Goal: Task Accomplishment & Management: Complete application form

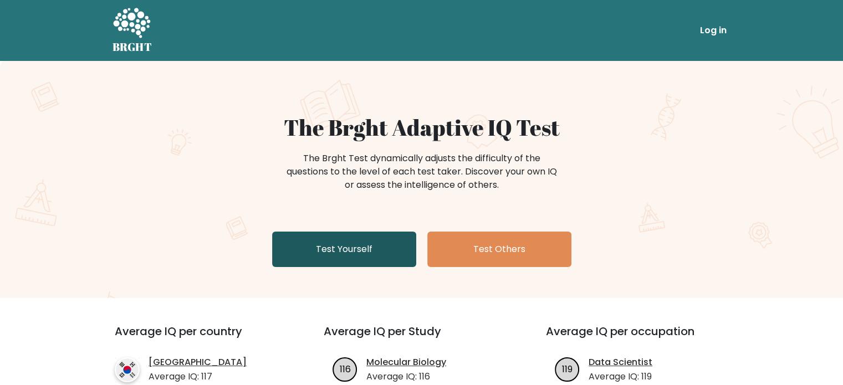
click at [313, 248] on link "Test Yourself" at bounding box center [344, 249] width 144 height 35
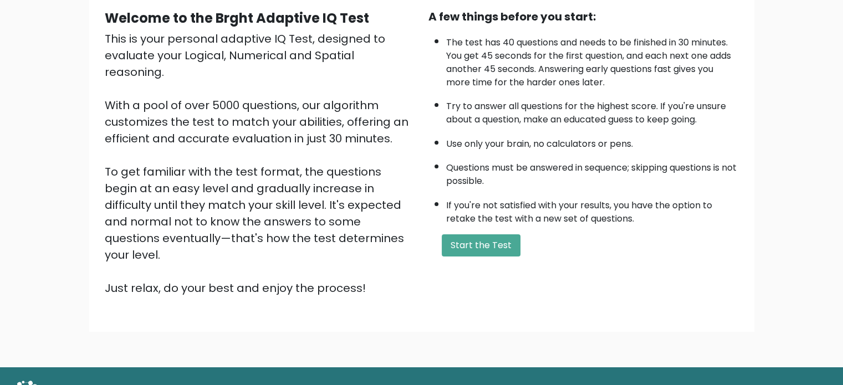
scroll to position [109, 0]
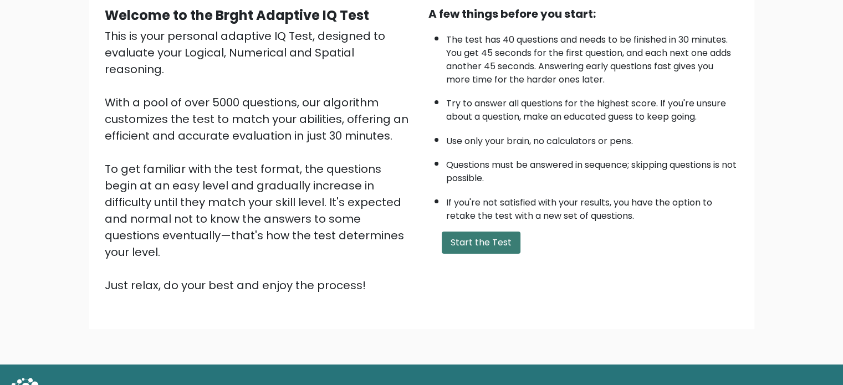
click at [474, 238] on button "Start the Test" at bounding box center [481, 243] width 79 height 22
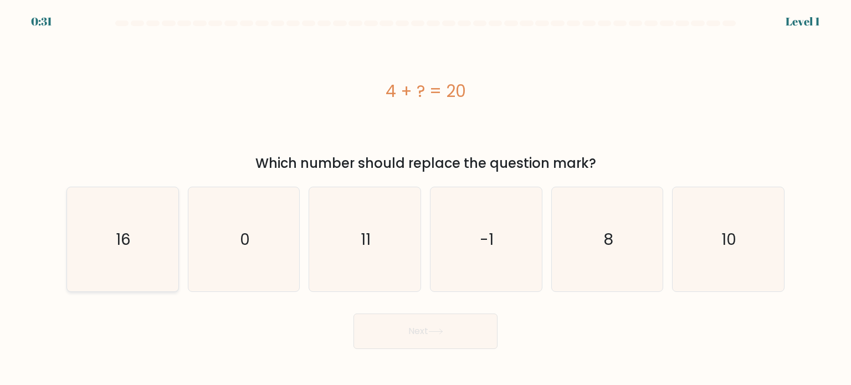
click at [118, 257] on icon "16" at bounding box center [122, 239] width 104 height 104
click at [426, 198] on input "a. 16" at bounding box center [426, 196] width 1 height 6
radio input "true"
click at [432, 332] on icon at bounding box center [435, 332] width 15 height 6
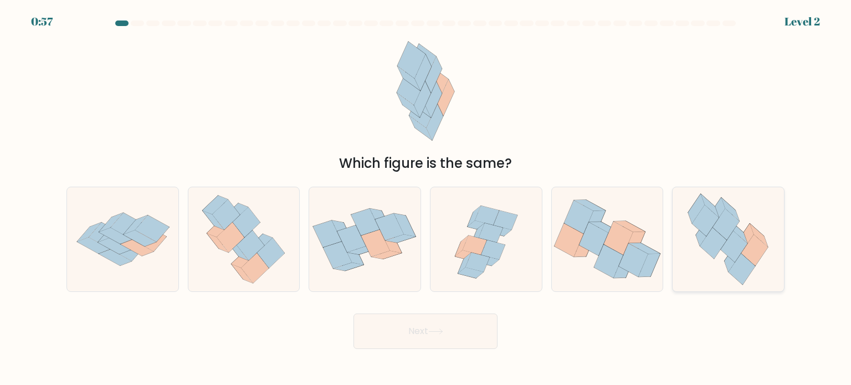
click at [714, 240] on icon at bounding box center [714, 242] width 27 height 31
click at [426, 198] on input "f." at bounding box center [426, 196] width 1 height 6
radio input "true"
click at [394, 343] on button "Next" at bounding box center [426, 331] width 144 height 35
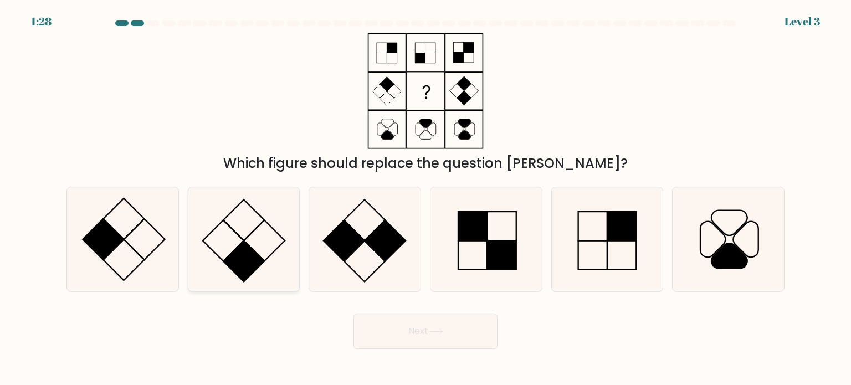
click at [232, 252] on rect at bounding box center [223, 240] width 41 height 41
click at [426, 198] on input "b." at bounding box center [426, 196] width 1 height 6
radio input "true"
click at [459, 334] on button "Next" at bounding box center [426, 331] width 144 height 35
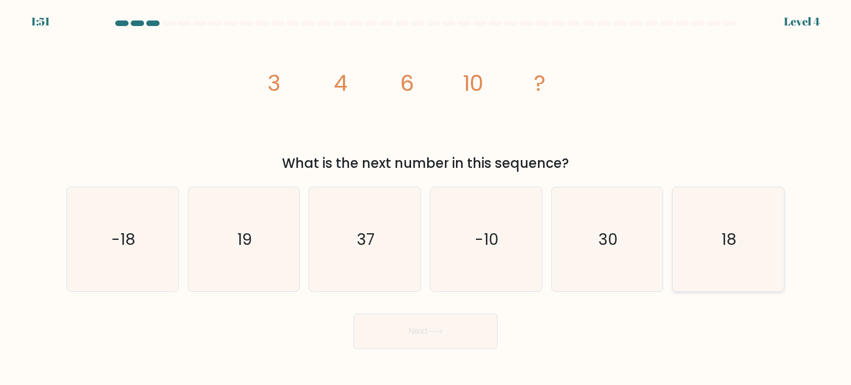
click at [714, 248] on icon "18" at bounding box center [728, 239] width 104 height 104
click at [426, 198] on input "f. 18" at bounding box center [426, 196] width 1 height 6
radio input "true"
click at [436, 330] on icon at bounding box center [435, 332] width 15 height 6
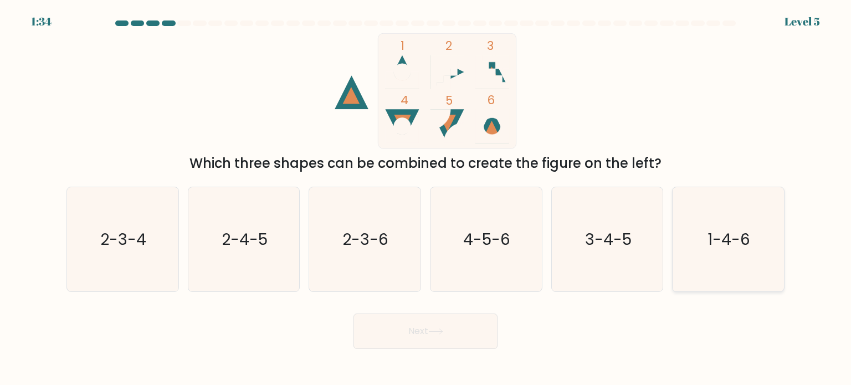
click at [736, 243] on text "1-4-6" at bounding box center [729, 239] width 43 height 22
click at [426, 198] on input "f. 1-4-6" at bounding box center [426, 196] width 1 height 6
radio input "true"
click at [386, 329] on button "Next" at bounding box center [426, 331] width 144 height 35
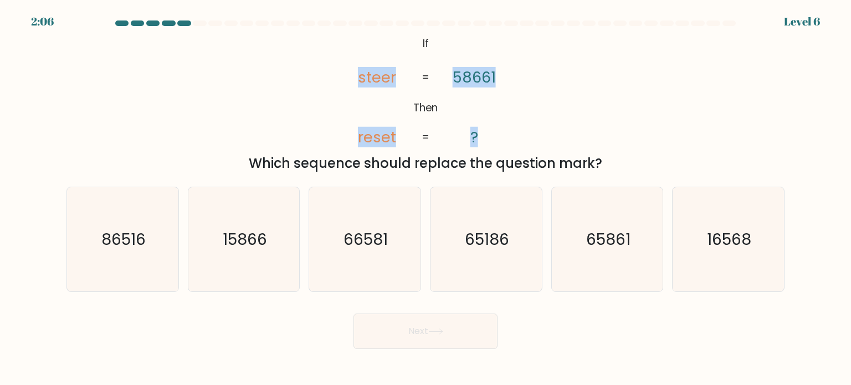
drag, startPoint x: 482, startPoint y: 141, endPoint x: 353, endPoint y: 39, distance: 164.2
click at [353, 39] on icon "@import url('https://fonts.googleapis.com/css?family=Abril+Fatface:400,100,100i…" at bounding box center [425, 91] width 187 height 116
click at [419, 42] on icon "@import url('https://fonts.googleapis.com/css?family=Abril+Fatface:400,100,100i…" at bounding box center [425, 91] width 187 height 116
drag, startPoint x: 422, startPoint y: 42, endPoint x: 492, endPoint y: 126, distance: 109.4
click at [492, 126] on icon "@import url('https://fonts.googleapis.com/css?family=Abril+Fatface:400,100,100i…" at bounding box center [425, 91] width 187 height 116
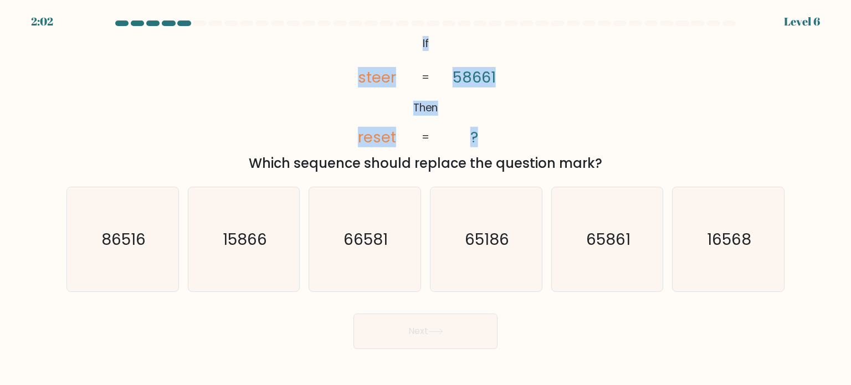
copy icon "If Then steer reset 58661 ?"
click at [274, 85] on div "@import url('https://fonts.googleapis.com/css?family=Abril+Fatface:400,100,100i…" at bounding box center [426, 103] width 732 height 140
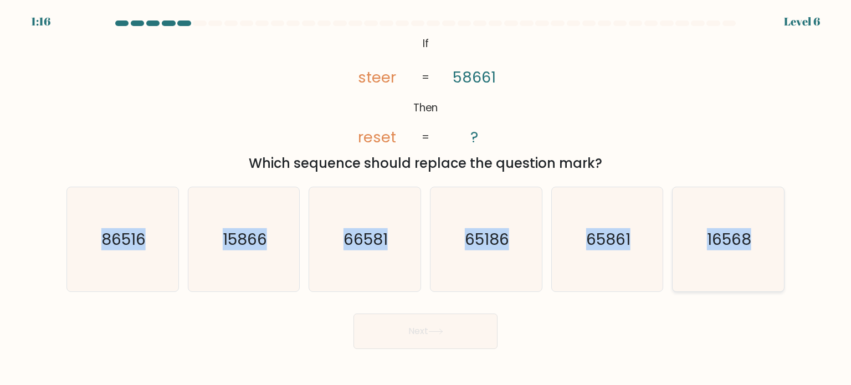
drag, startPoint x: 84, startPoint y: 237, endPoint x: 775, endPoint y: 231, distance: 691.2
click at [775, 231] on div "a. 86516 b. 15866" at bounding box center [425, 235] width 727 height 114
copy div "86516 b. 15866 c. 66581 d. 65186 e. 65861 f. 16568"
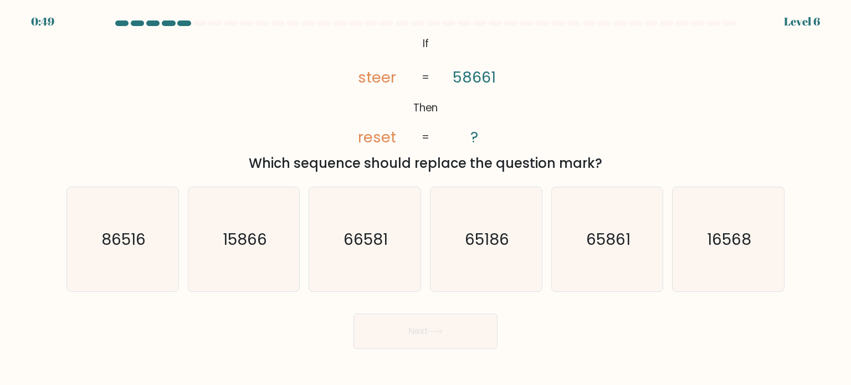
click at [349, 322] on div "Next" at bounding box center [426, 327] width 732 height 44
click at [714, 247] on text "16568" at bounding box center [729, 239] width 44 height 22
click at [426, 198] on input "f. 16568" at bounding box center [426, 196] width 1 height 6
radio input "true"
click at [467, 347] on button "Next" at bounding box center [426, 331] width 144 height 35
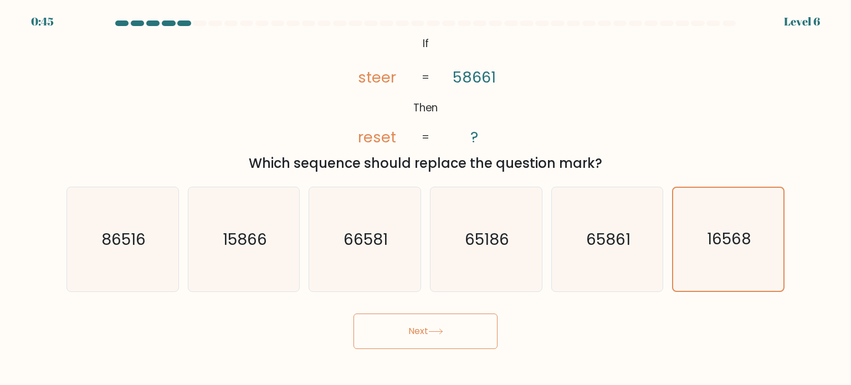
click at [467, 347] on button "Next" at bounding box center [426, 331] width 144 height 35
click at [430, 323] on button "Next" at bounding box center [426, 331] width 144 height 35
click at [423, 330] on button "Next" at bounding box center [426, 331] width 144 height 35
click at [438, 332] on icon at bounding box center [435, 331] width 13 height 5
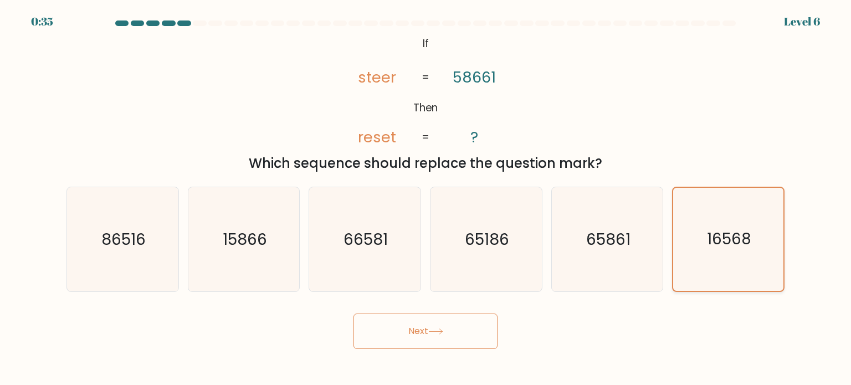
click at [729, 230] on text "16568" at bounding box center [729, 239] width 44 height 22
click at [426, 198] on input "f. 16568" at bounding box center [426, 196] width 1 height 6
click at [423, 340] on button "Next" at bounding box center [426, 331] width 144 height 35
click at [430, 333] on button "Next" at bounding box center [426, 331] width 144 height 35
click at [627, 252] on icon "65861" at bounding box center [607, 239] width 104 height 104
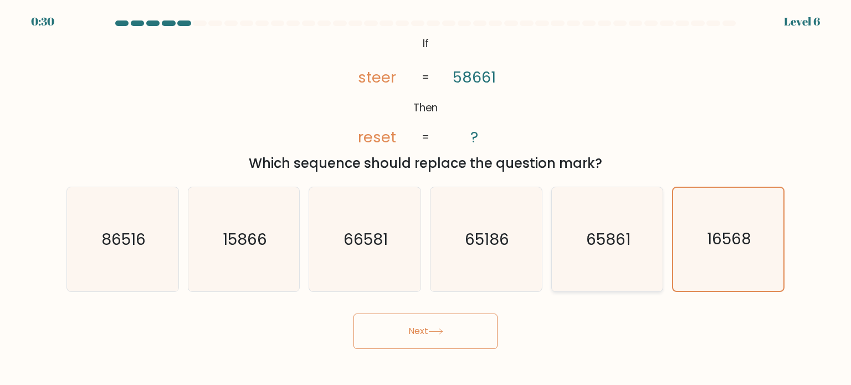
click at [426, 198] on input "e. 65861" at bounding box center [426, 196] width 1 height 6
radio input "true"
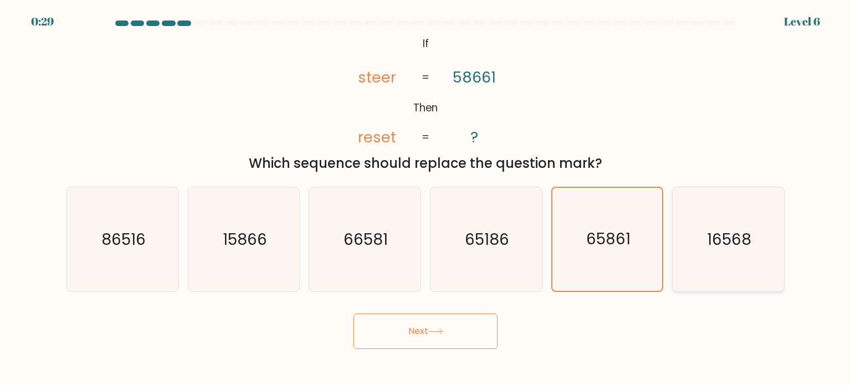
click at [739, 250] on icon "16568" at bounding box center [728, 239] width 104 height 104
click at [426, 198] on input "f. 16568" at bounding box center [426, 196] width 1 height 6
radio input "true"
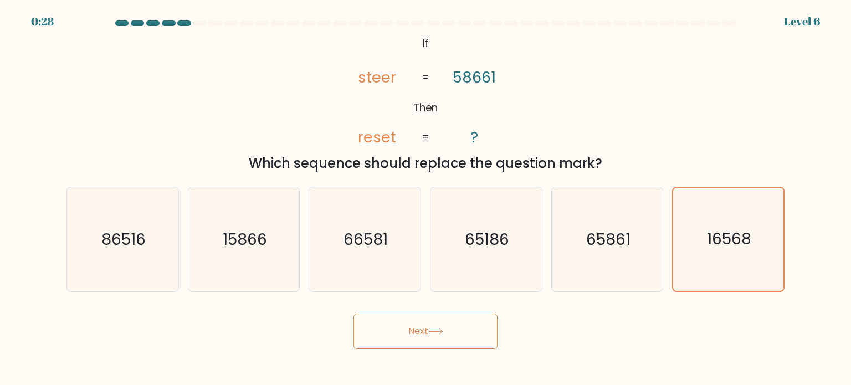
click at [428, 330] on button "Next" at bounding box center [426, 331] width 144 height 35
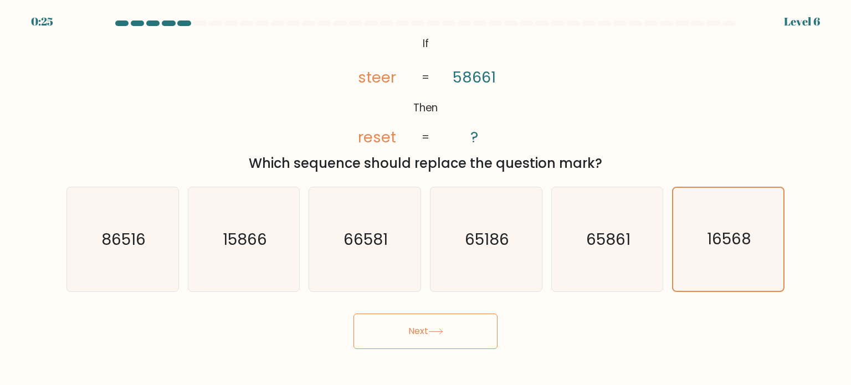
click at [428, 330] on button "Next" at bounding box center [426, 331] width 144 height 35
click at [210, 360] on body "0:23 Level 6 If" at bounding box center [425, 192] width 851 height 385
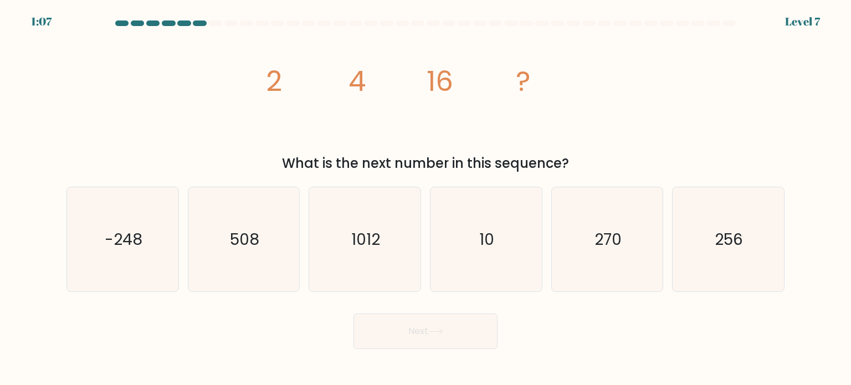
click at [382, 336] on button "Next" at bounding box center [426, 331] width 144 height 35
click at [228, 122] on div "image/svg+xml 2 4 16 ? What is the next number in this sequence?" at bounding box center [426, 103] width 732 height 140
click at [697, 212] on icon "256" at bounding box center [728, 239] width 104 height 104
click at [426, 198] on input "f. 256" at bounding box center [426, 196] width 1 height 6
radio input "true"
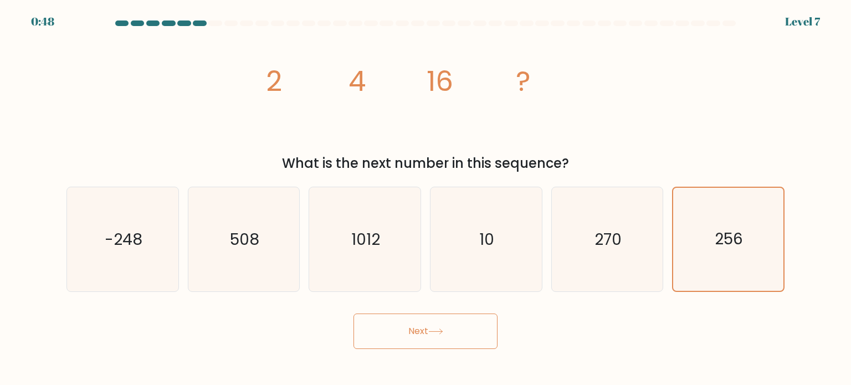
click at [433, 345] on button "Next" at bounding box center [426, 331] width 144 height 35
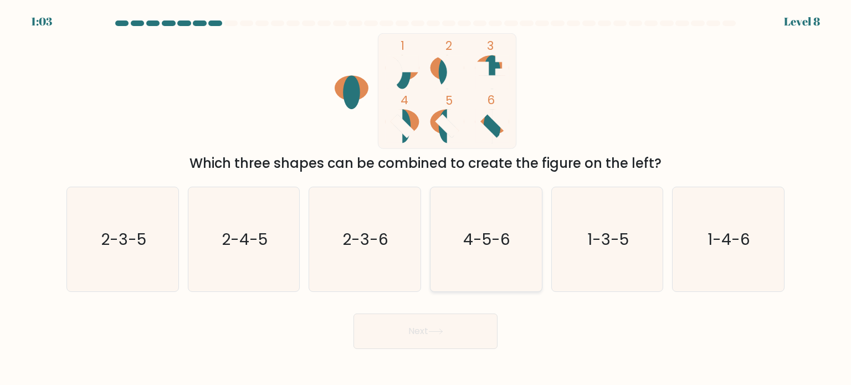
click at [498, 216] on icon "4-5-6" at bounding box center [486, 239] width 104 height 104
click at [426, 198] on input "d. 4-5-6" at bounding box center [426, 196] width 1 height 6
radio input "true"
click at [429, 338] on button "Next" at bounding box center [426, 331] width 144 height 35
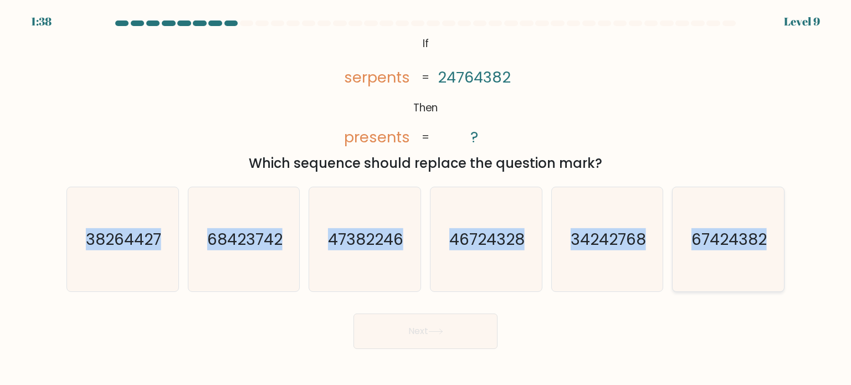
drag, startPoint x: 81, startPoint y: 236, endPoint x: 769, endPoint y: 224, distance: 687.9
click at [769, 224] on div "a. 38264427 b. 68423742 c. 47382246" at bounding box center [425, 235] width 727 height 114
copy div "38264427 b. 68423742 c. 47382246 d. 46724328 e. 34242768 f. 67424382"
click at [395, 329] on button "Next" at bounding box center [426, 331] width 144 height 35
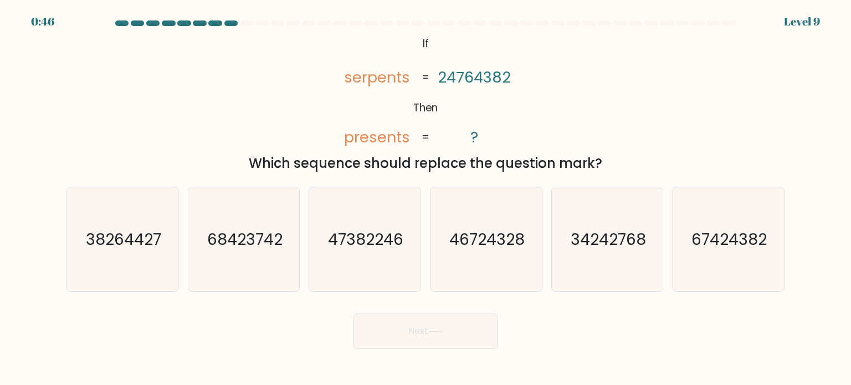
click at [121, 323] on div "Next" at bounding box center [426, 327] width 732 height 44
click at [706, 239] on text "67424382" at bounding box center [729, 239] width 75 height 22
click at [426, 198] on input "f. 67424382" at bounding box center [426, 196] width 1 height 6
radio input "true"
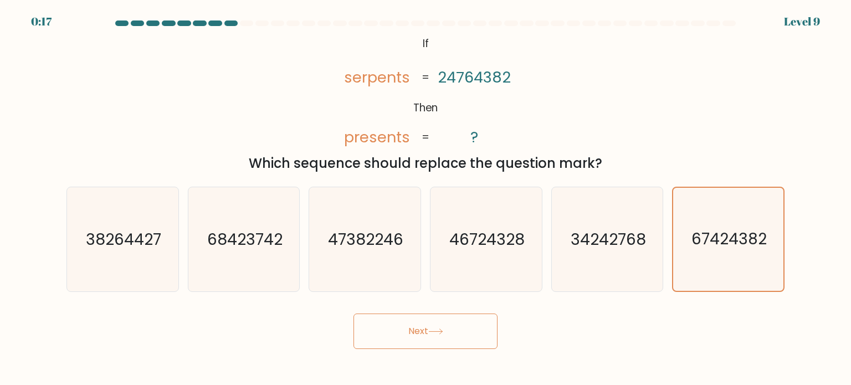
click at [448, 336] on button "Next" at bounding box center [426, 331] width 144 height 35
click at [424, 329] on button "Next" at bounding box center [426, 331] width 144 height 35
click at [709, 231] on text "67424382" at bounding box center [729, 239] width 75 height 22
click at [426, 198] on input "f. 67424382" at bounding box center [426, 196] width 1 height 6
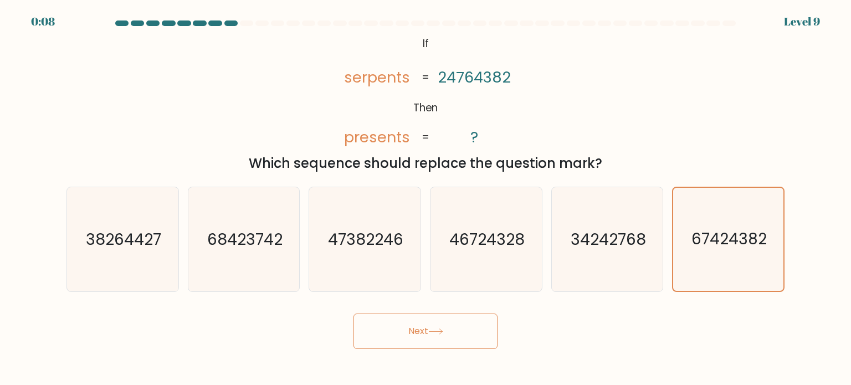
click at [467, 328] on button "Next" at bounding box center [426, 331] width 144 height 35
click at [401, 332] on button "Next" at bounding box center [426, 331] width 144 height 35
click at [711, 265] on icon "67424382" at bounding box center [728, 239] width 103 height 103
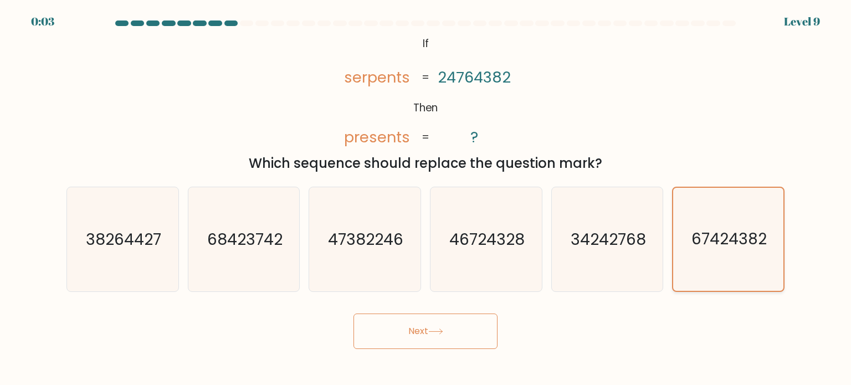
click at [426, 198] on input "f. 67424382" at bounding box center [426, 196] width 1 height 6
click at [414, 343] on button "Next" at bounding box center [426, 331] width 144 height 35
click at [432, 333] on icon at bounding box center [435, 332] width 15 height 6
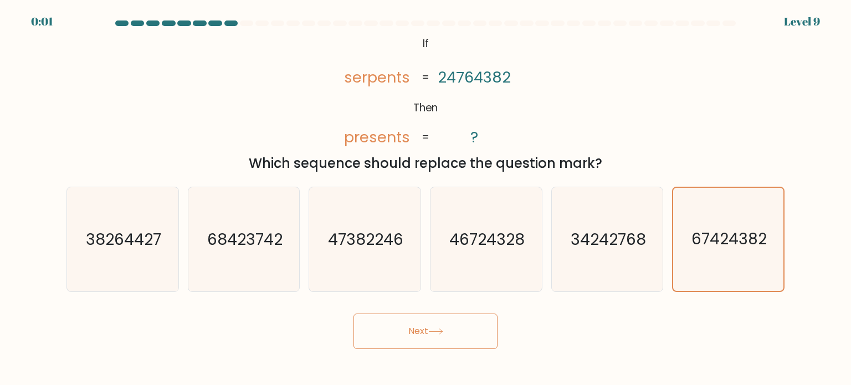
click at [432, 333] on icon at bounding box center [435, 332] width 15 height 6
